Goal: Task Accomplishment & Management: Use online tool/utility

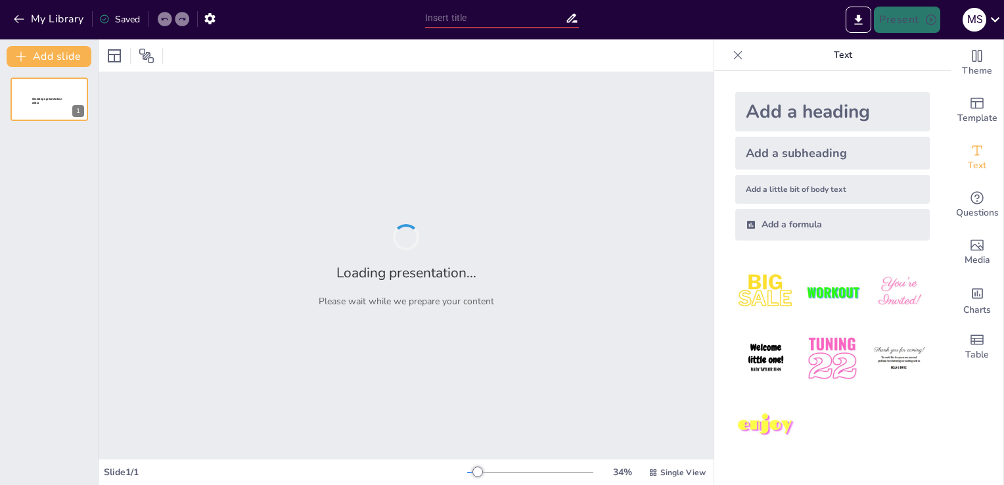
type input "[MEDICAL_DATA] y [MEDICAL_DATA] Inflamatoria: Un Análisis Exhaustivo del Docume…"
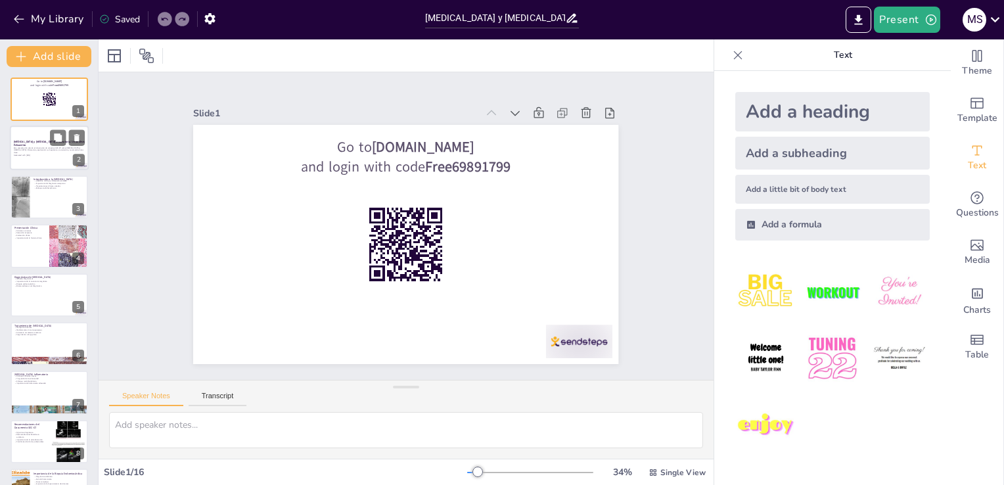
click at [24, 156] on div at bounding box center [49, 148] width 79 height 45
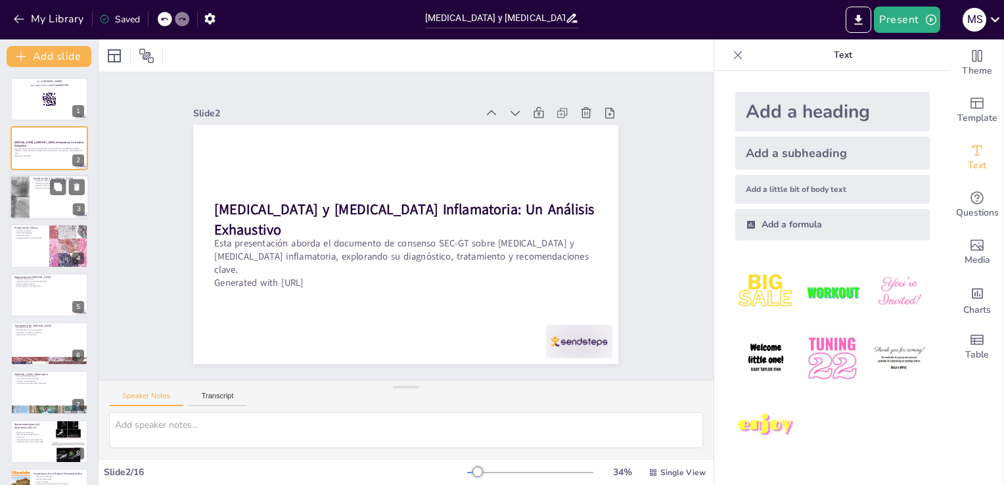
click at [36, 206] on div at bounding box center [49, 197] width 79 height 45
checkbox input "true"
type textarea "Lo ipsumdolors am con adipiscin eli se doeiusmodte inc ut laboreetdol mag aliqu…"
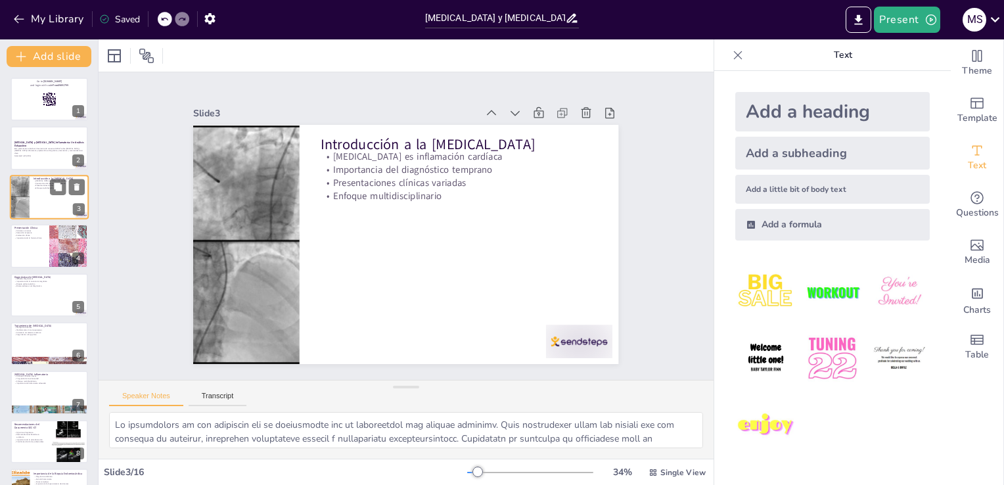
click at [39, 197] on div at bounding box center [49, 197] width 79 height 45
click at [47, 252] on div at bounding box center [49, 245] width 79 height 45
checkbox input "true"
type textarea "Lor ipsumdol si am consectetur adi elitsedd, eius tem inc utlabor etdolore magn…"
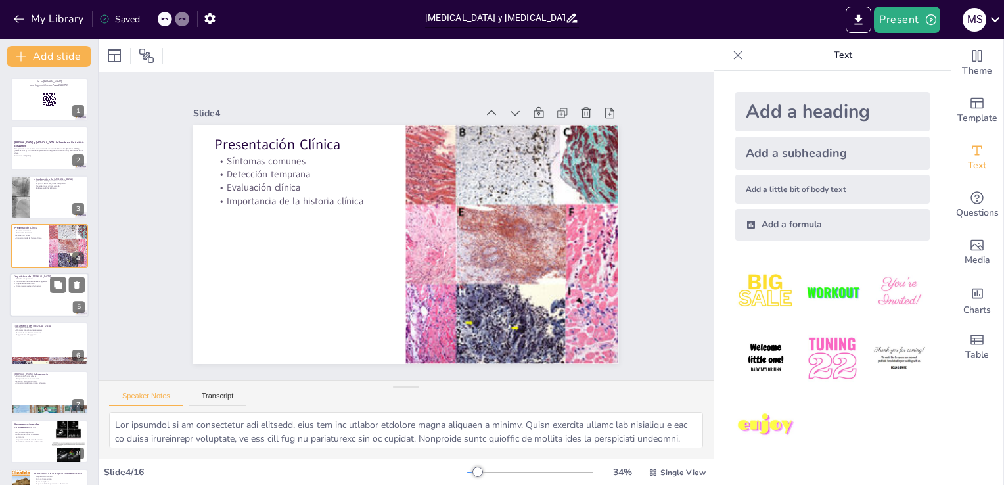
click at [48, 300] on div at bounding box center [49, 295] width 79 height 45
checkbox input "true"
type textarea "Lor ipsumdo sitametconse adip el seddoeiusmo temporin utl etdolore ma aliquaen,…"
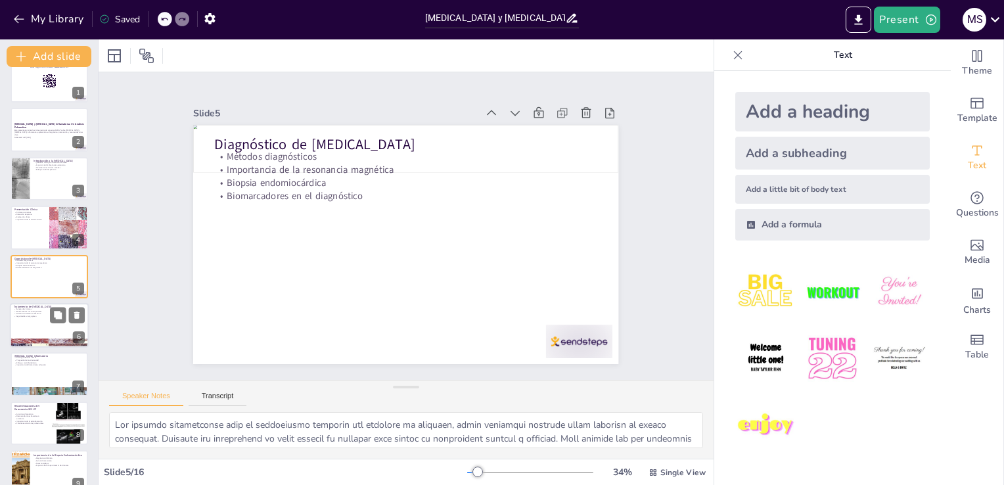
click at [16, 307] on p "Manejo de síntomas" at bounding box center [49, 308] width 71 height 3
checkbox input "true"
type textarea "Lo ipsumd si ame consecte ad elitseddo eiu temporincid ut laboreetdol. Magn ali…"
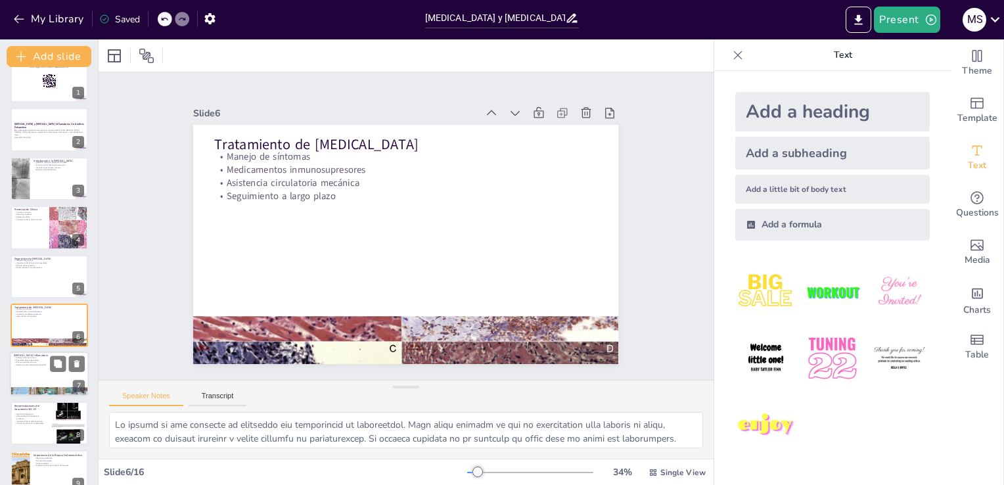
scroll to position [68, 0]
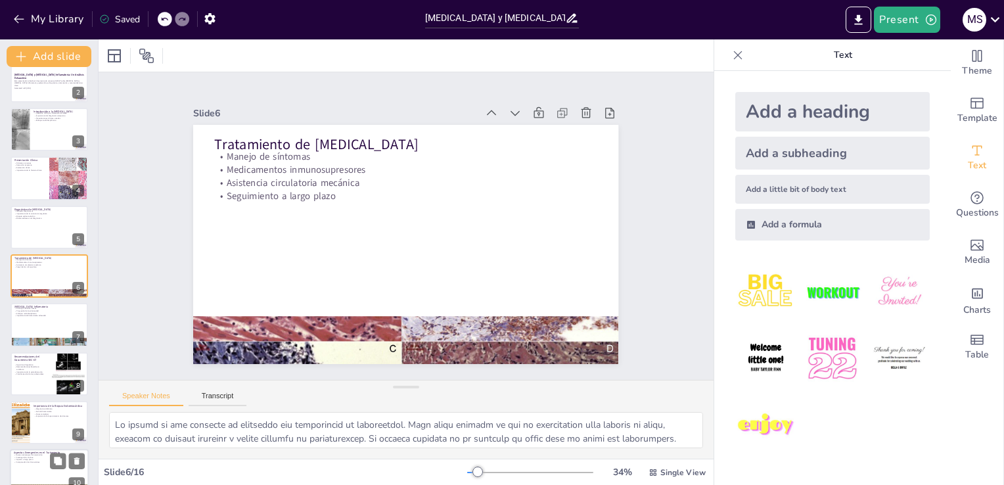
click at [50, 374] on div at bounding box center [68, 374] width 39 height 55
checkbox input "true"
type textarea "Lo ipsumdolo sitametcons adipiscin el se doeiusmod TEM-IN ut lab etdoloremag al…"
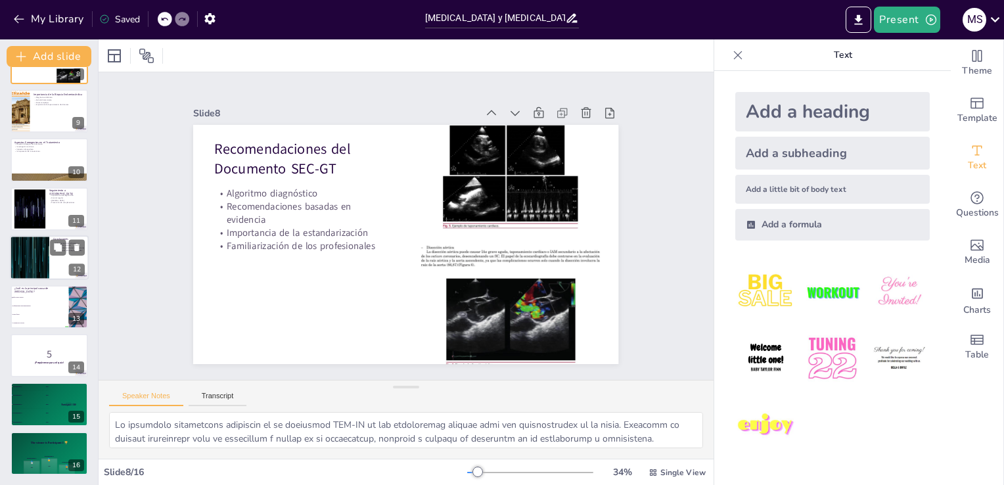
click at [42, 264] on div at bounding box center [29, 257] width 79 height 45
checkbox input "true"
type textarea "Lo ipsumdo sitametconsectetur ad elitsedd ei te incidi ut la etdoloremag a en a…"
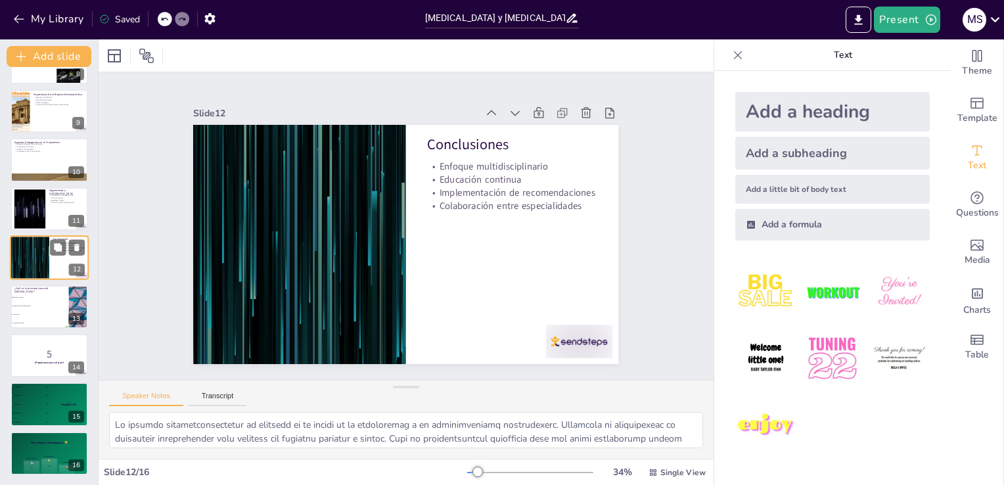
scroll to position [361, 0]
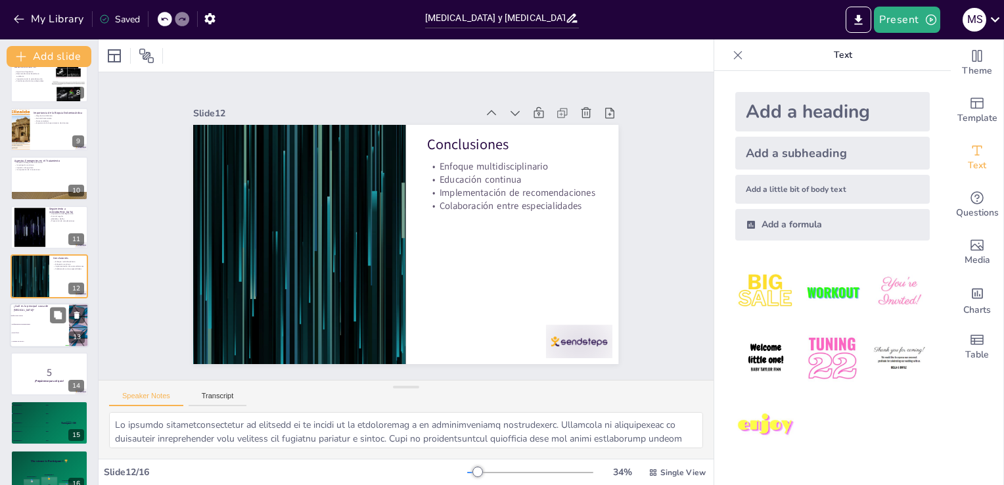
click at [21, 320] on li "Enfermedades autoinmunitarias" at bounding box center [39, 324] width 59 height 9
checkbox input "true"
type textarea "La respuesta correcta es "Infecciones virales". Esta información se relaciona c…"
checkbox input "true"
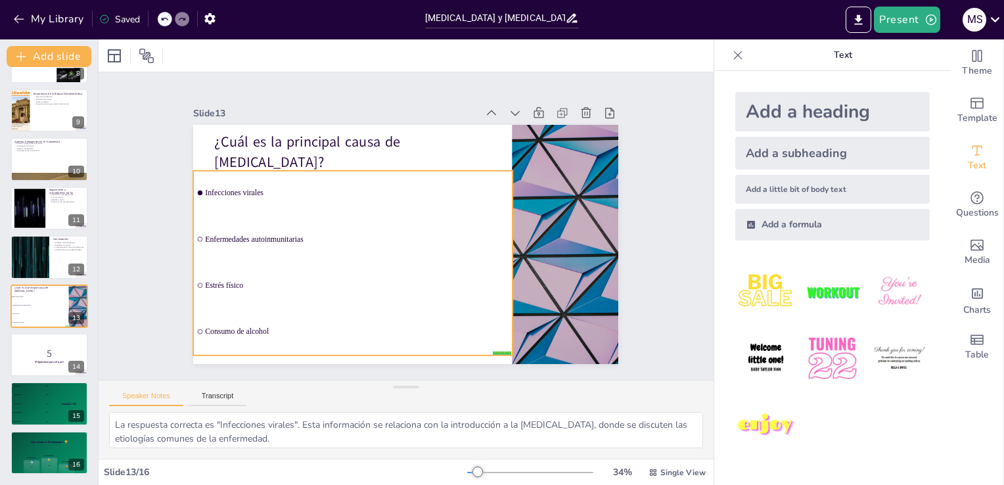
checkbox input "true"
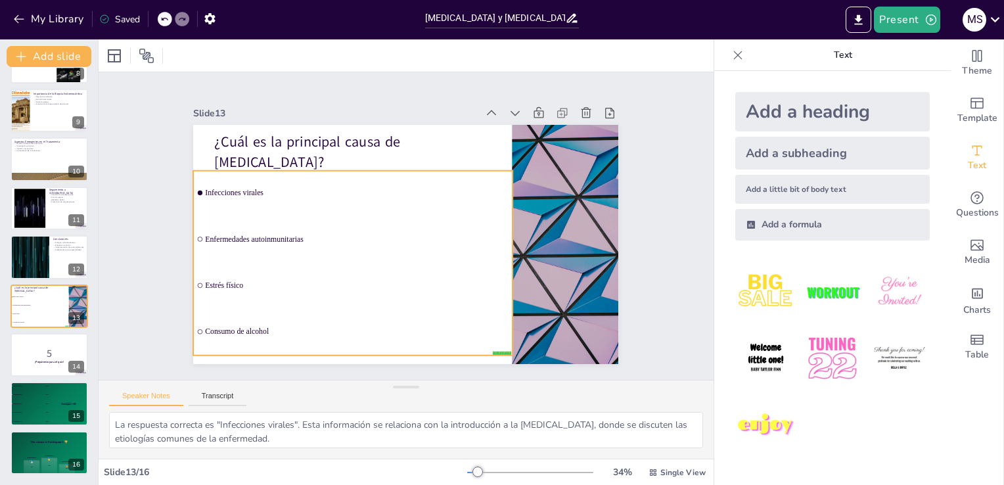
checkbox input "true"
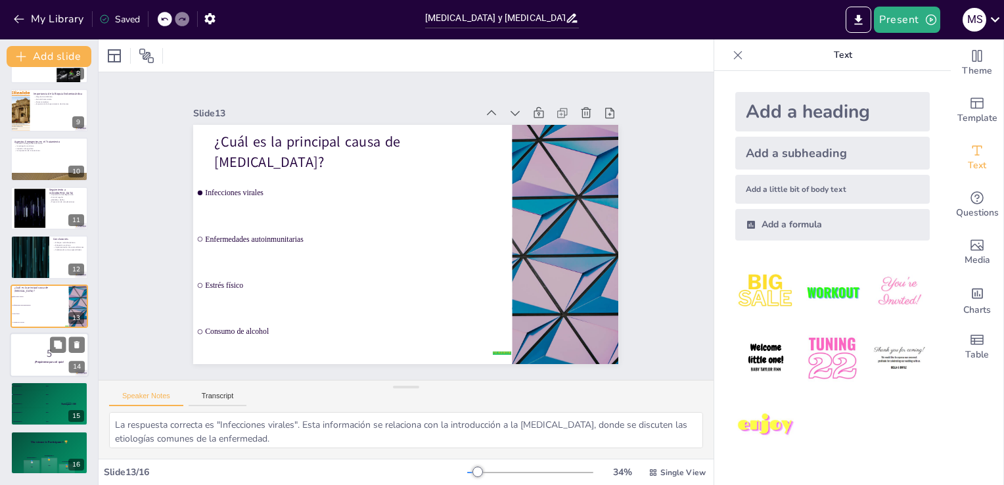
checkbox input "true"
click at [31, 339] on div at bounding box center [49, 354] width 79 height 45
checkbox input "true"
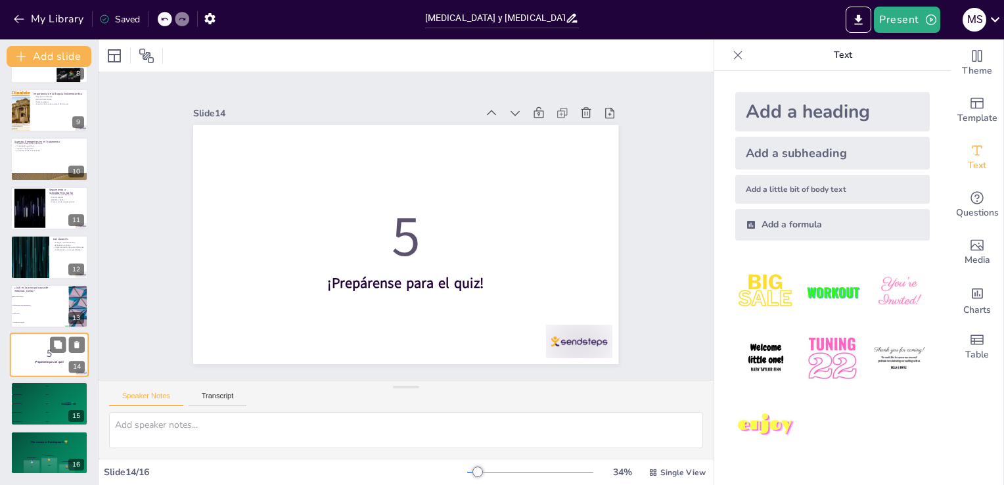
checkbox input "true"
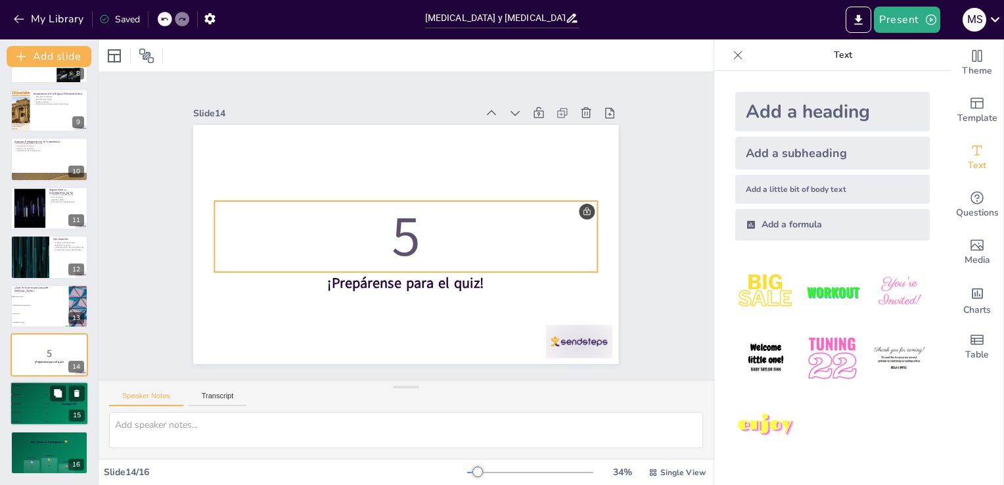
checkbox input "true"
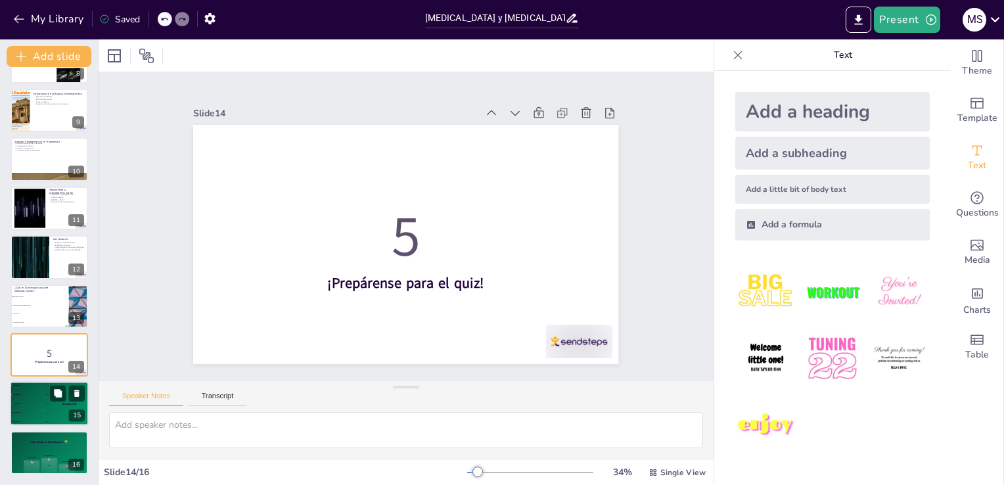
checkbox input "true"
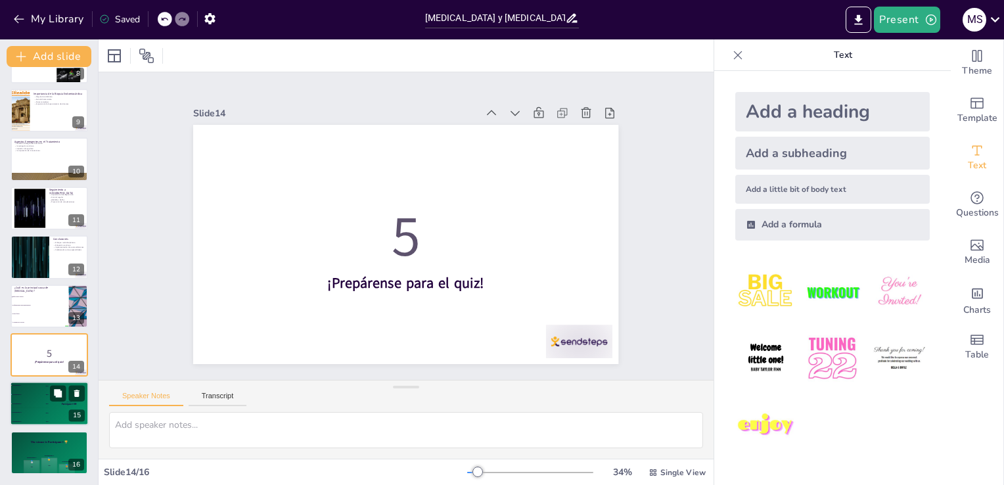
checkbox input "true"
click at [47, 409] on div "4 Participant 4 200" at bounding box center [29, 413] width 39 height 9
checkbox input "true"
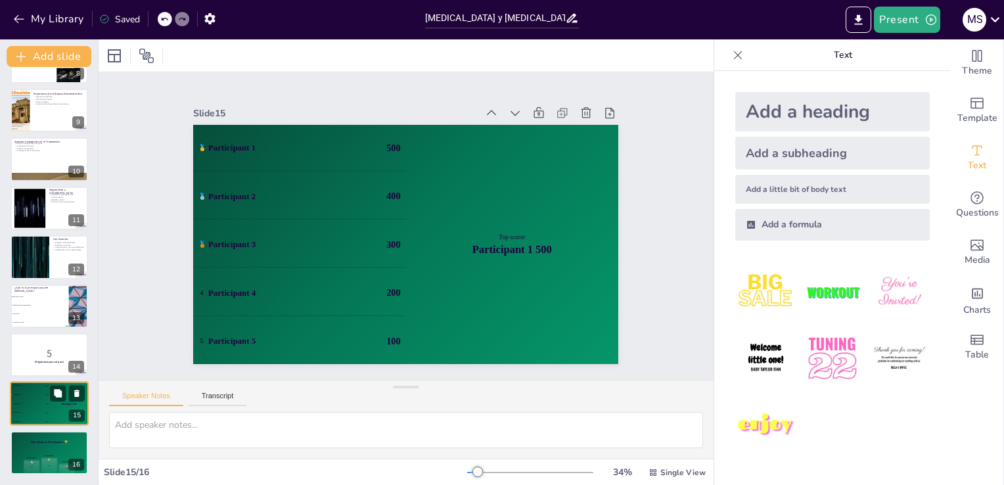
checkbox input "true"
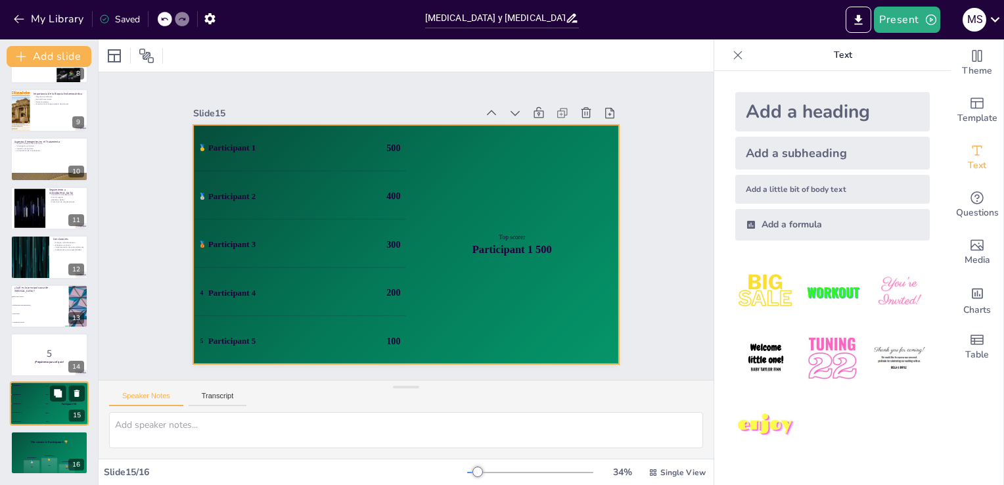
checkbox input "true"
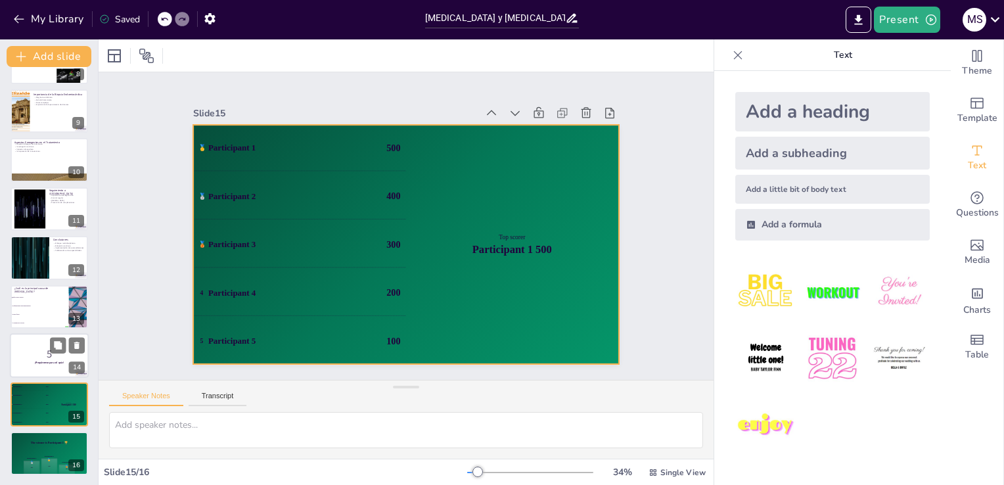
checkbox input "true"
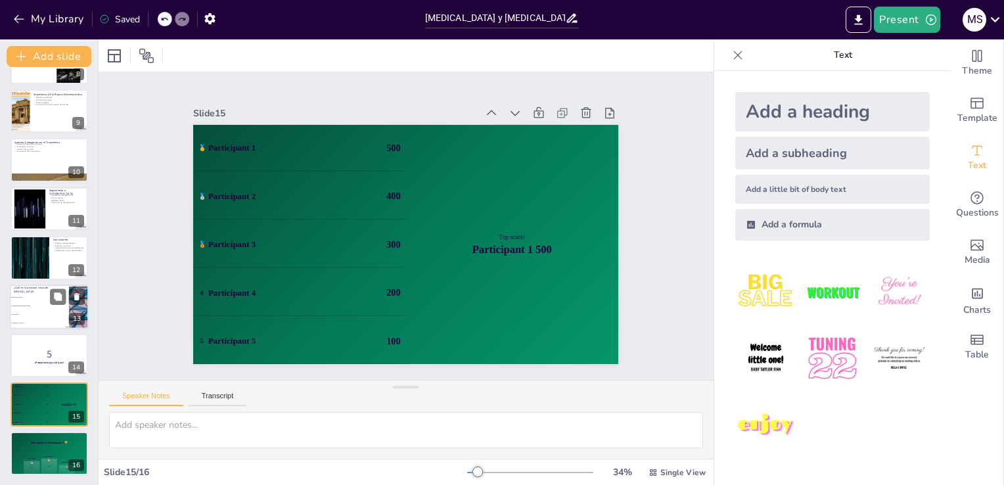
checkbox input "true"
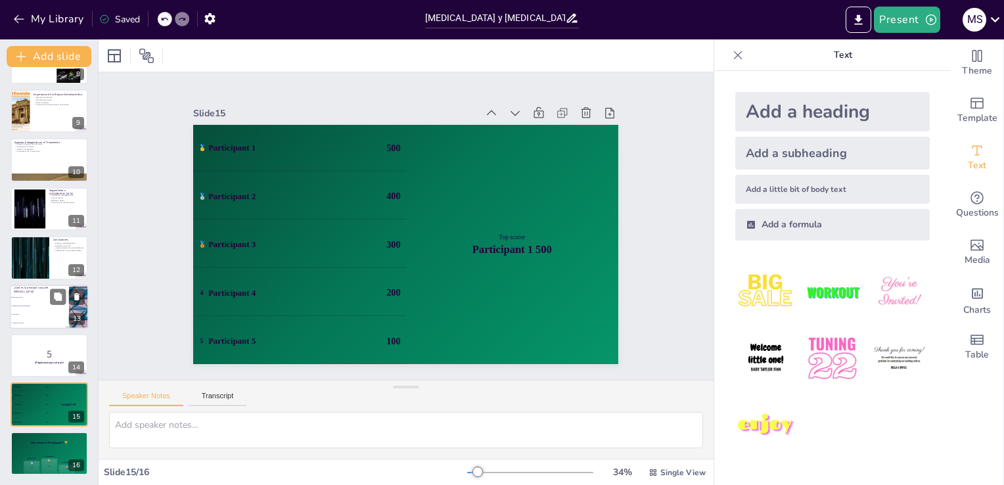
checkbox input "true"
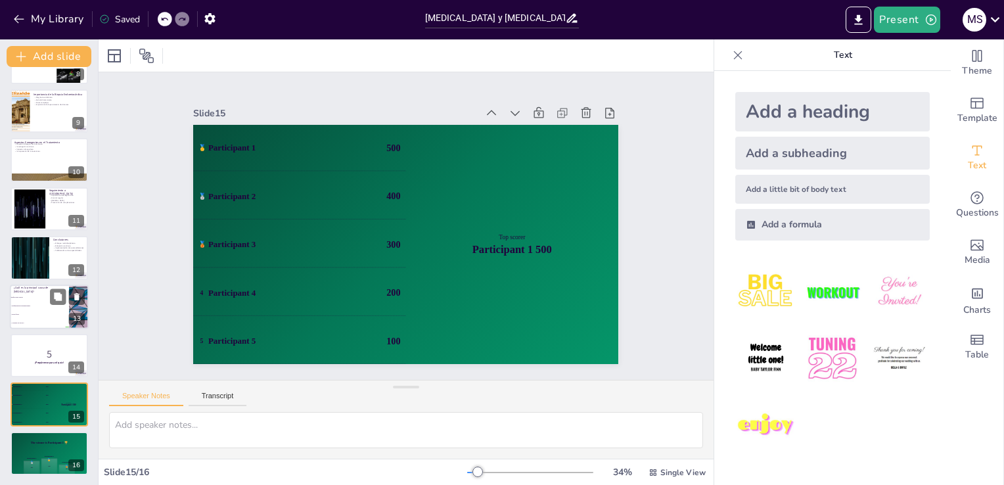
checkbox input "true"
click at [31, 289] on p "¿Cuál es la principal causa de [MEDICAL_DATA]?" at bounding box center [39, 289] width 51 height 7
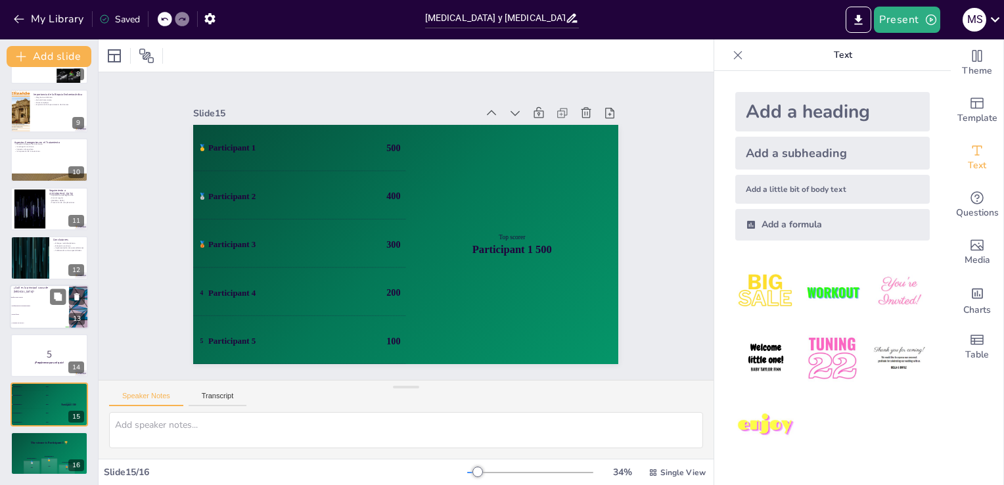
checkbox input "true"
type textarea "La respuesta correcta es "Infecciones virales". Esta información se relaciona c…"
checkbox input "true"
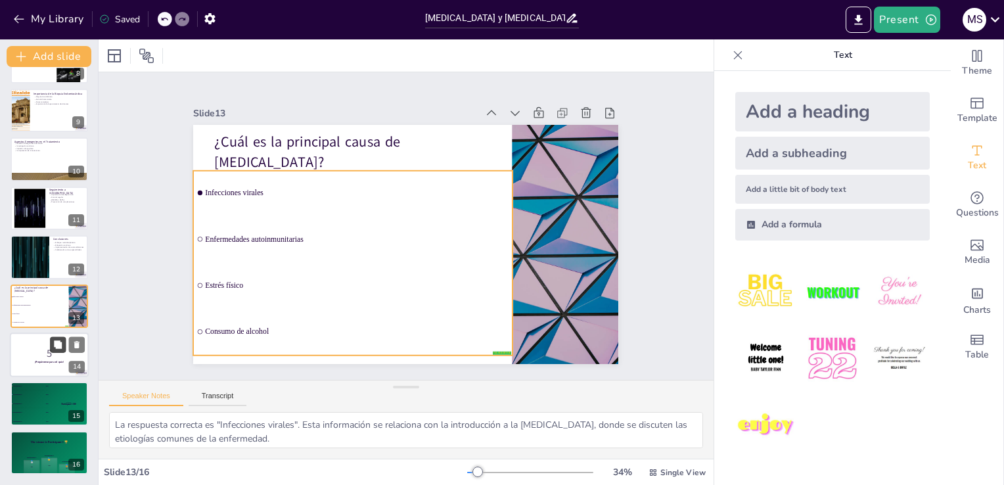
checkbox input "true"
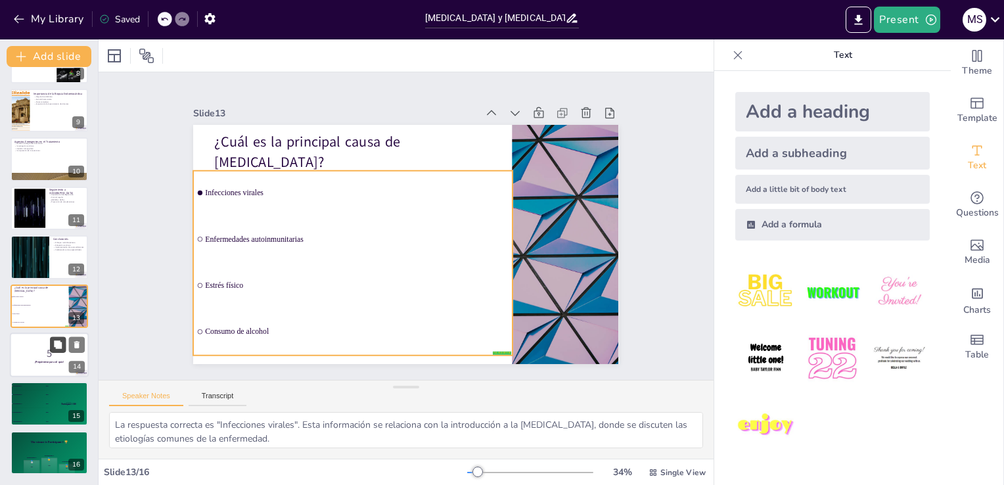
checkbox input "true"
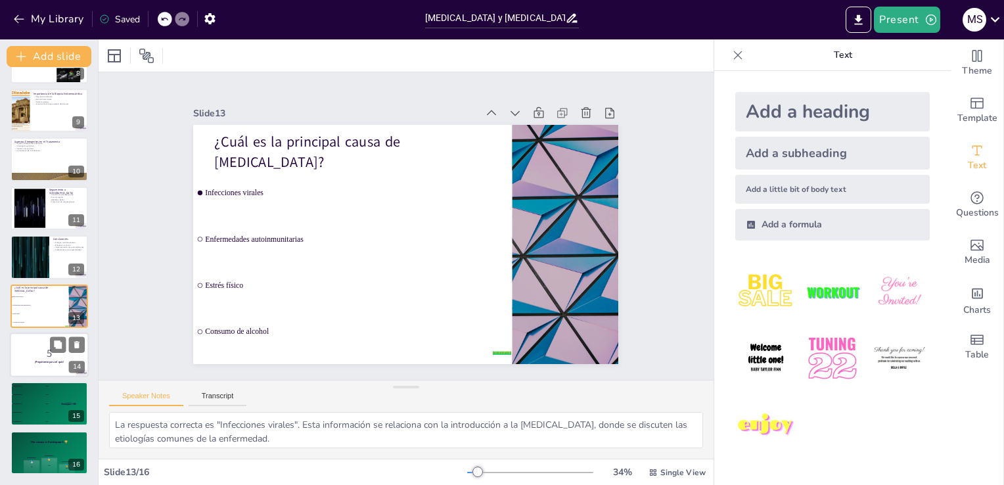
checkbox input "true"
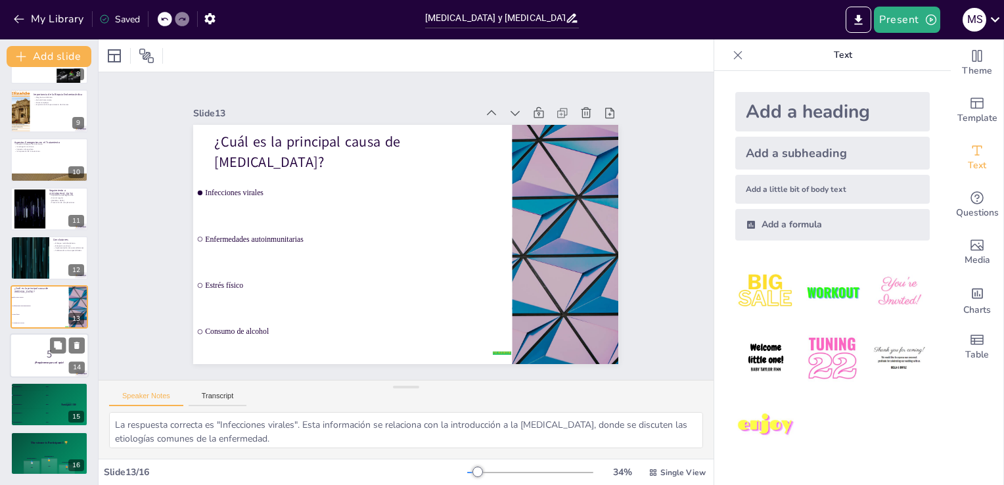
checkbox input "true"
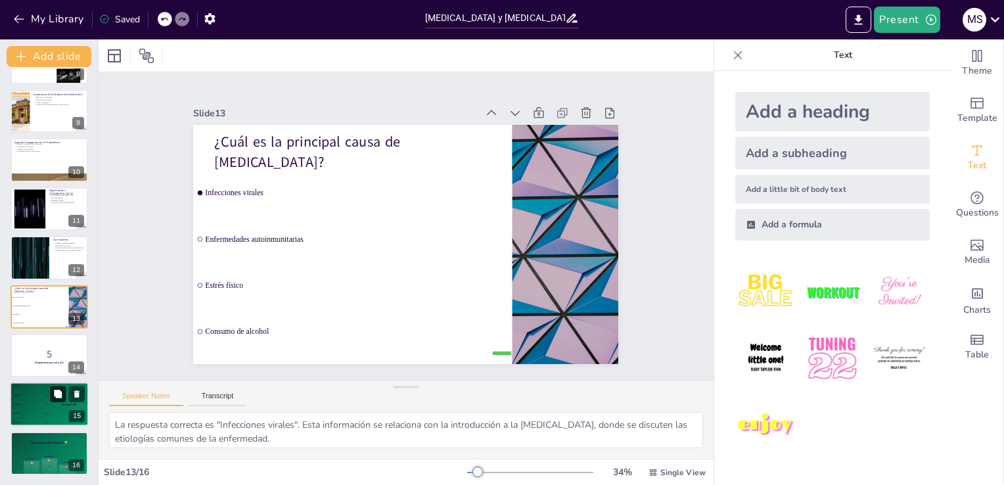
checkbox input "true"
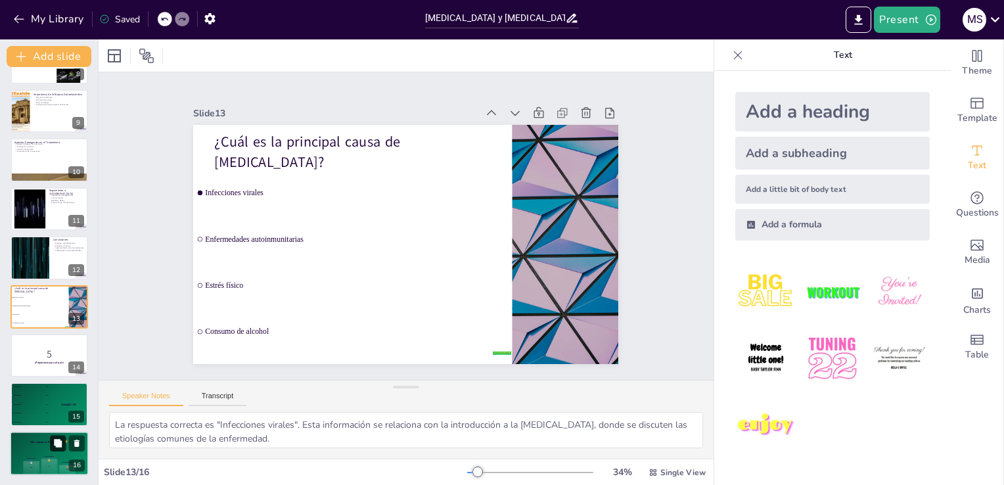
checkbox input "true"
click at [51, 440] on button at bounding box center [58, 443] width 16 height 16
checkbox input "true"
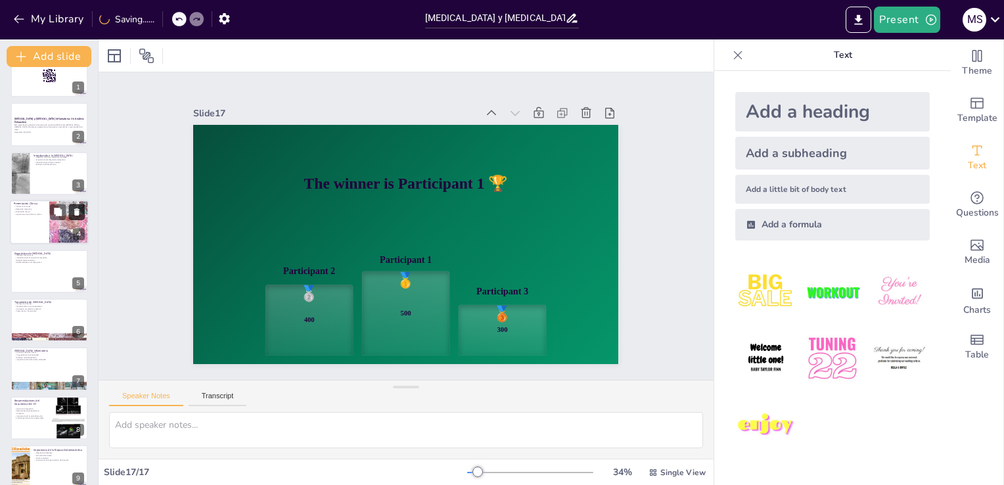
scroll to position [0, 0]
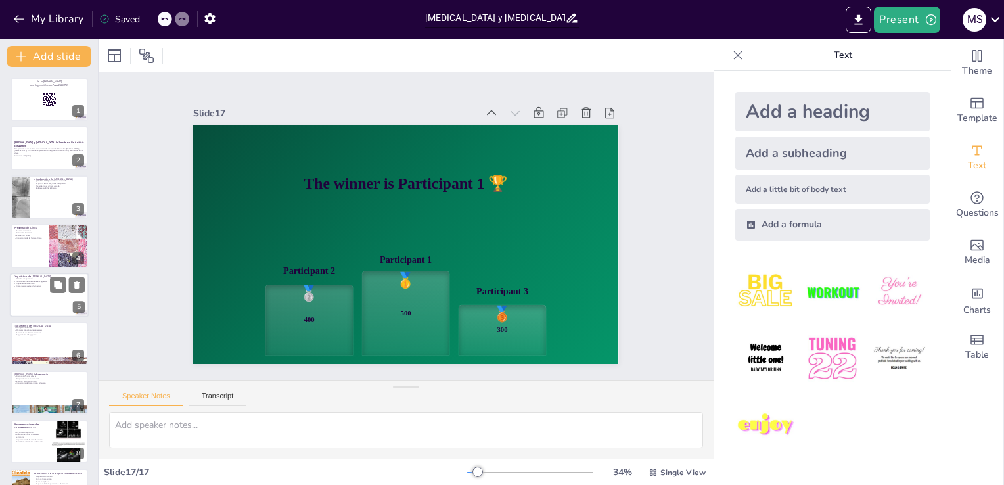
click at [55, 305] on div at bounding box center [49, 295] width 79 height 45
checkbox input "true"
type textarea "Lor ipsumdo sitametconse adip el seddoeiusmo temporin utl etdolore ma aliquaen,…"
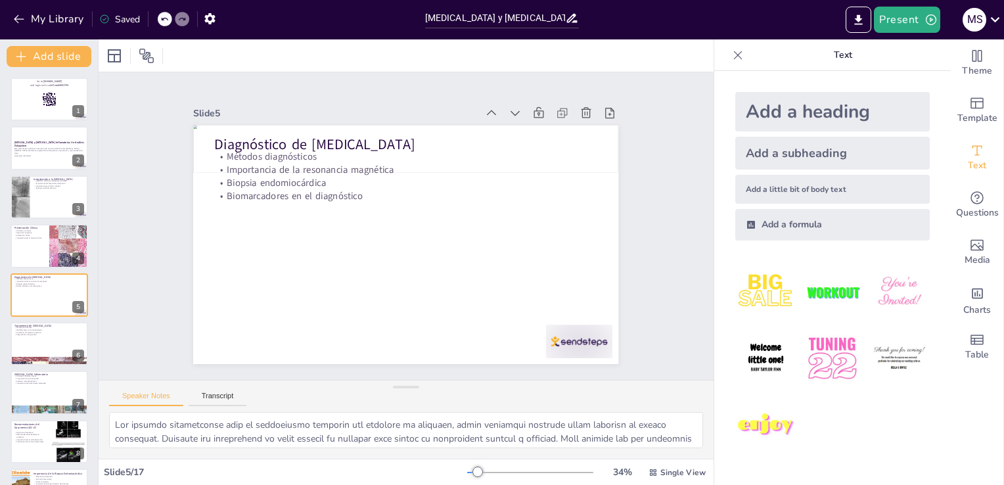
checkbox input "true"
